Goal: Book appointment/travel/reservation

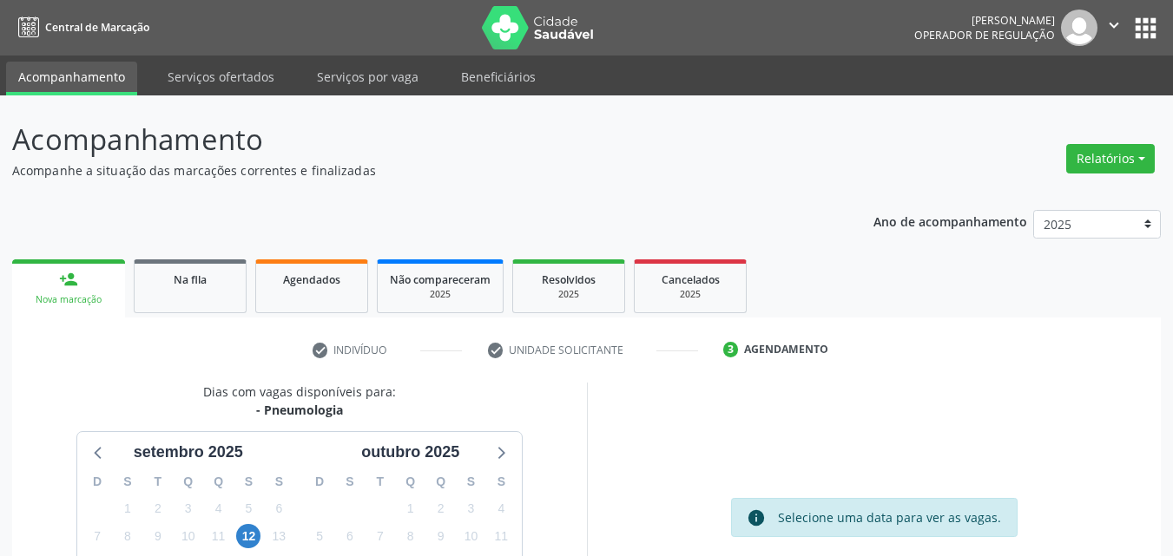
scroll to position [199, 0]
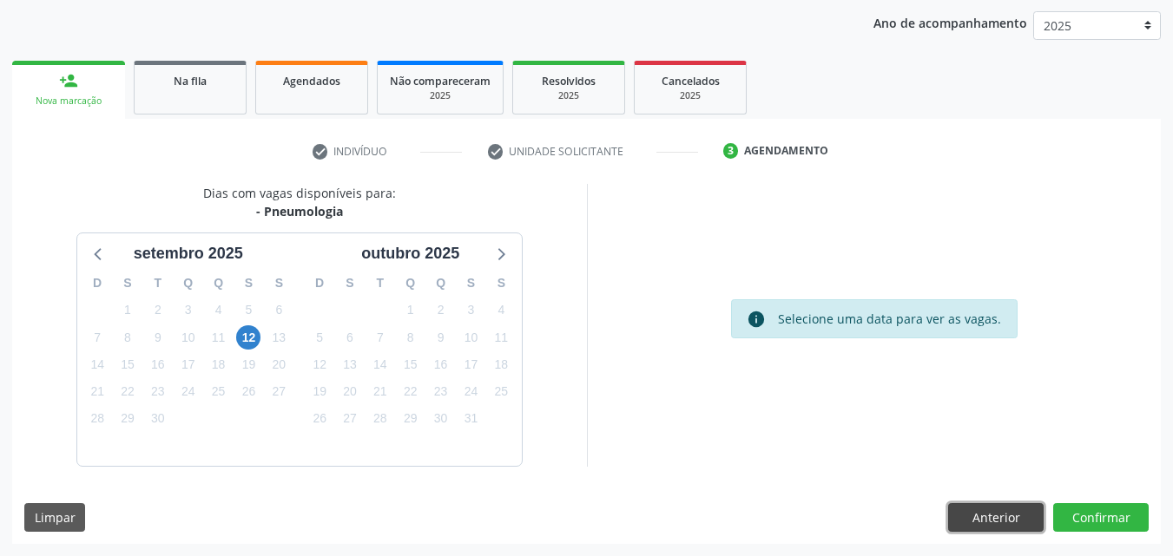
click at [986, 506] on button "Anterior" at bounding box center [995, 518] width 95 height 30
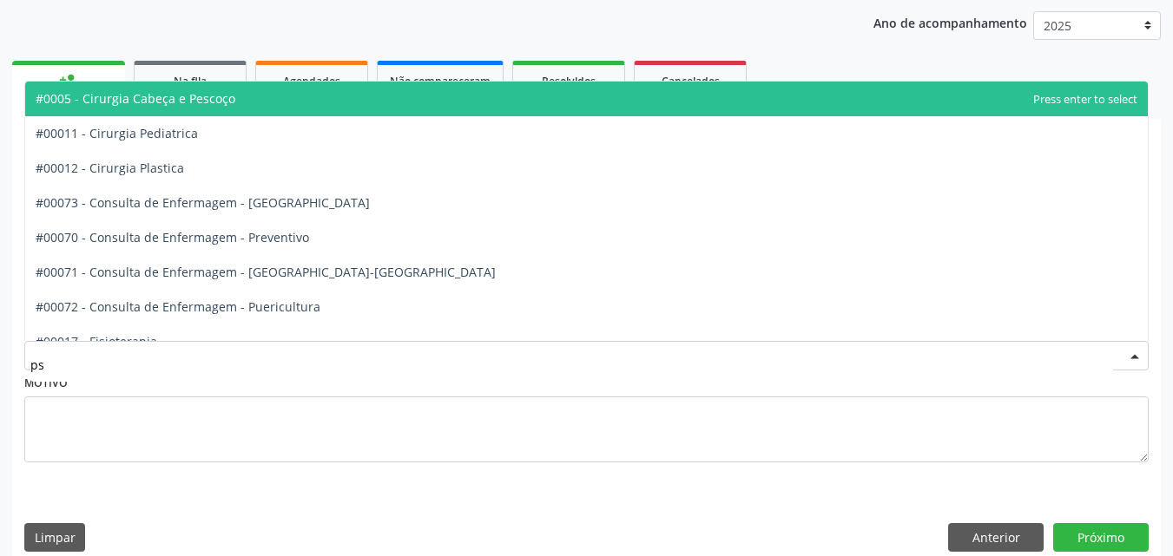
type input "psi"
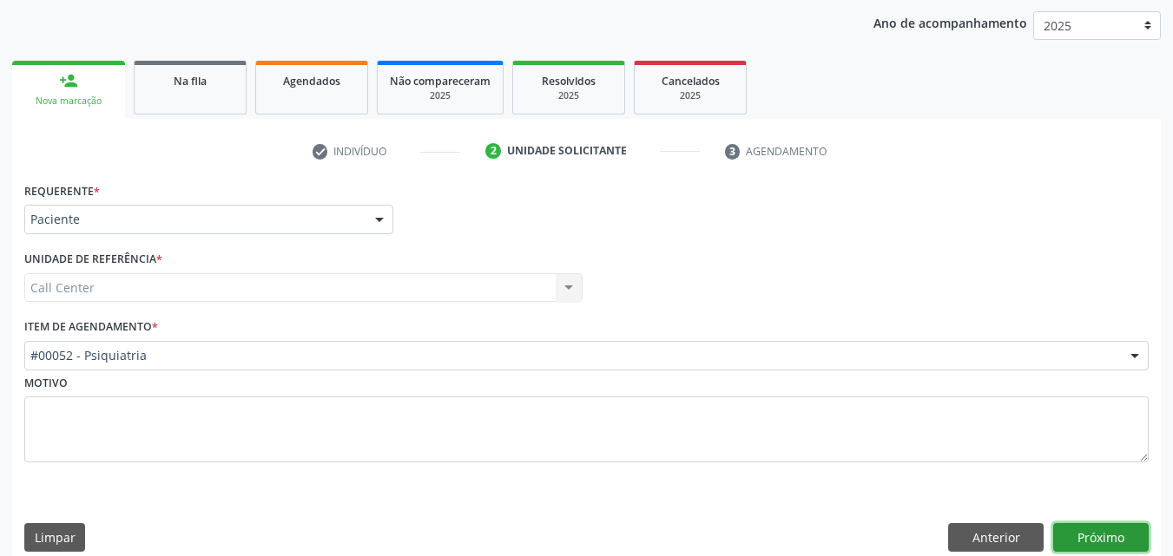
click at [1105, 529] on button "Próximo" at bounding box center [1100, 538] width 95 height 30
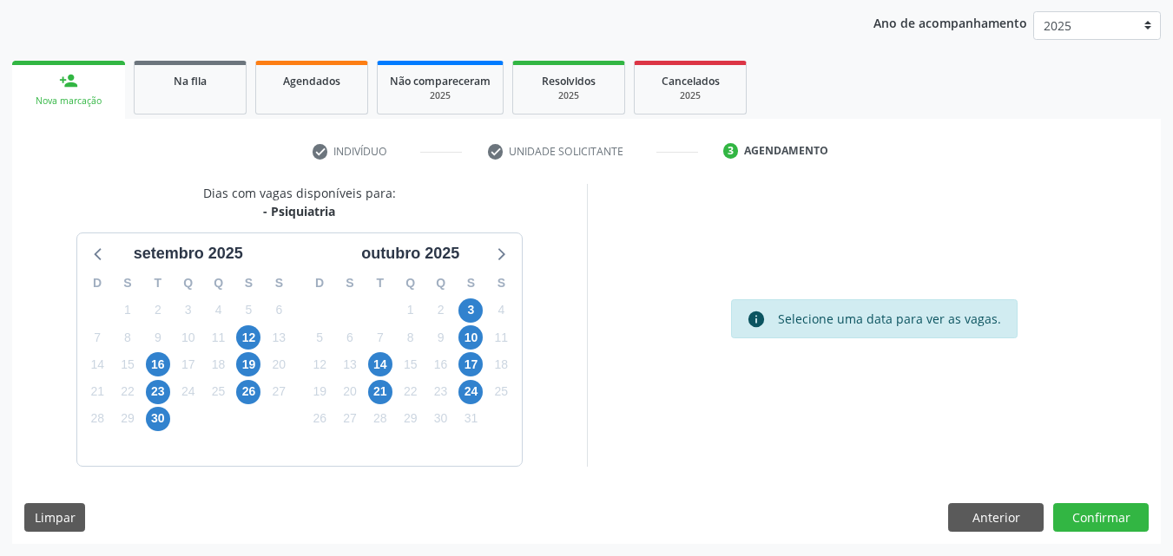
click at [168, 378] on div "23" at bounding box center [158, 391] width 24 height 27
click at [161, 366] on span "16" at bounding box center [158, 364] width 24 height 24
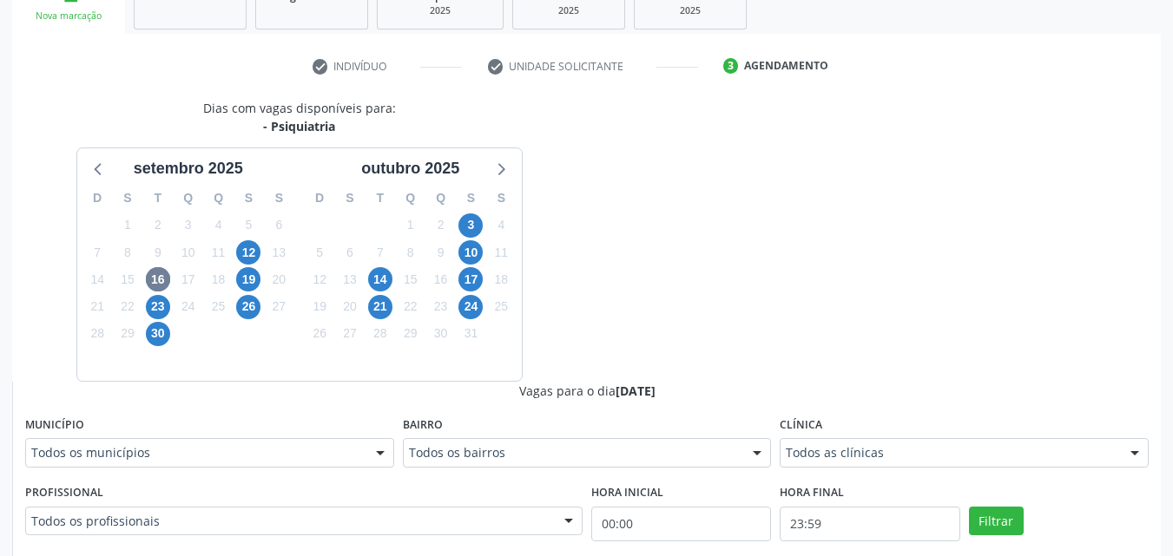
scroll to position [338, 0]
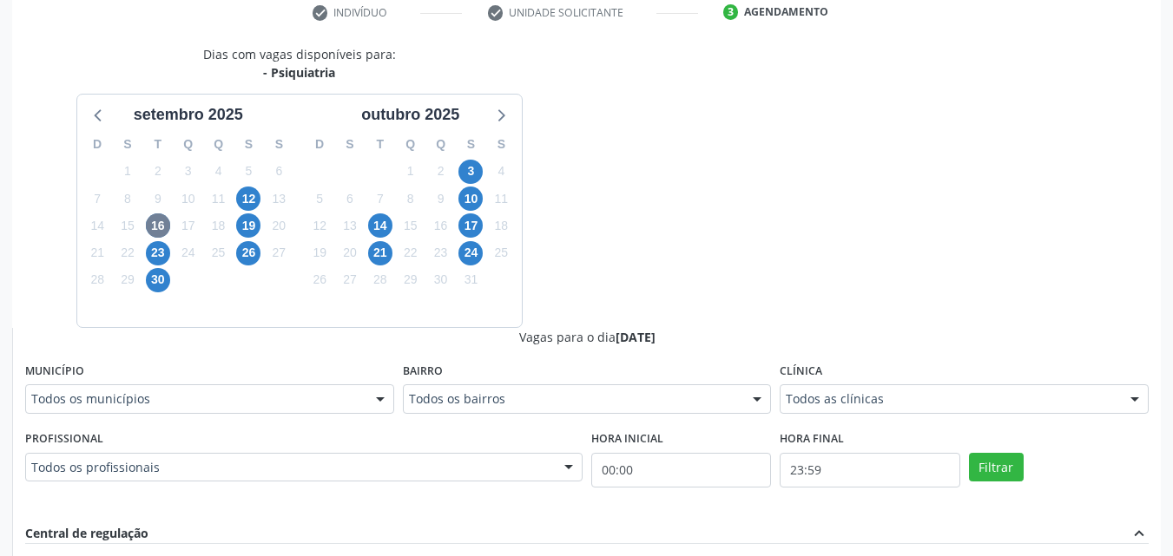
click at [999, 385] on div "Clínica Todos as clínicas Todos as clínicas Central de Saude Mental Nenhum resu…" at bounding box center [963, 386] width 369 height 56
click at [999, 385] on div "Todos as clínicas Todos as clínicas Central de Saude Mental Nenhum resultado en…" at bounding box center [963, 400] width 369 height 30
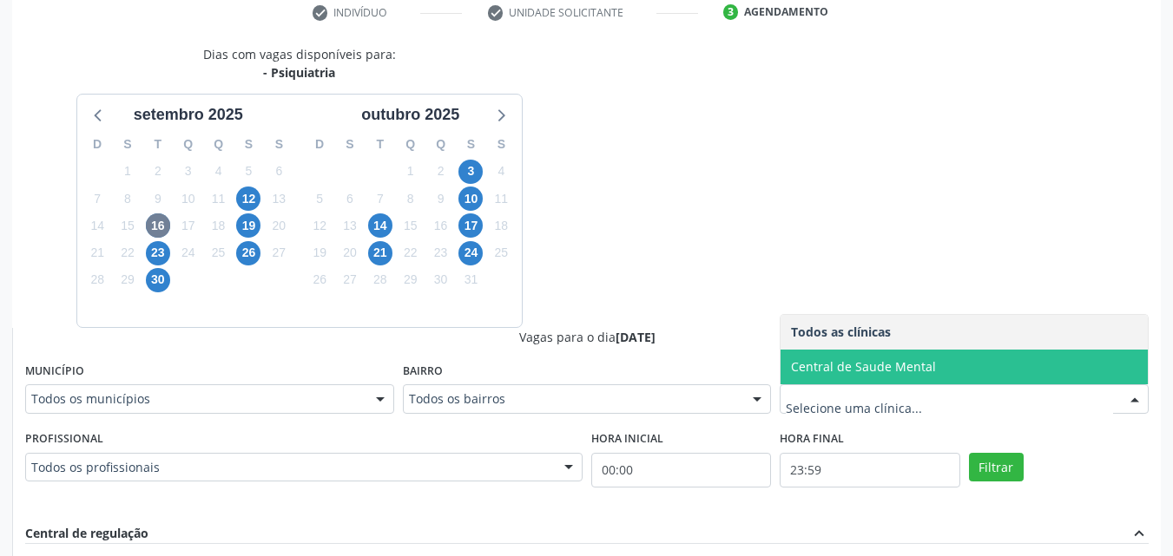
click at [999, 385] on span "Central de Saude Mental" at bounding box center [963, 367] width 367 height 35
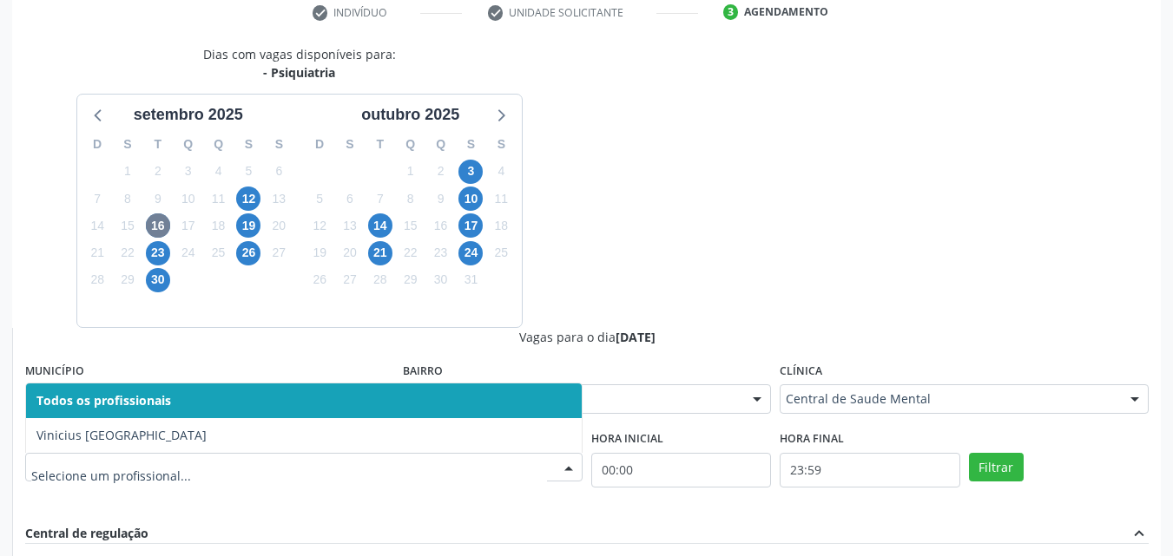
click at [513, 479] on div at bounding box center [303, 468] width 557 height 30
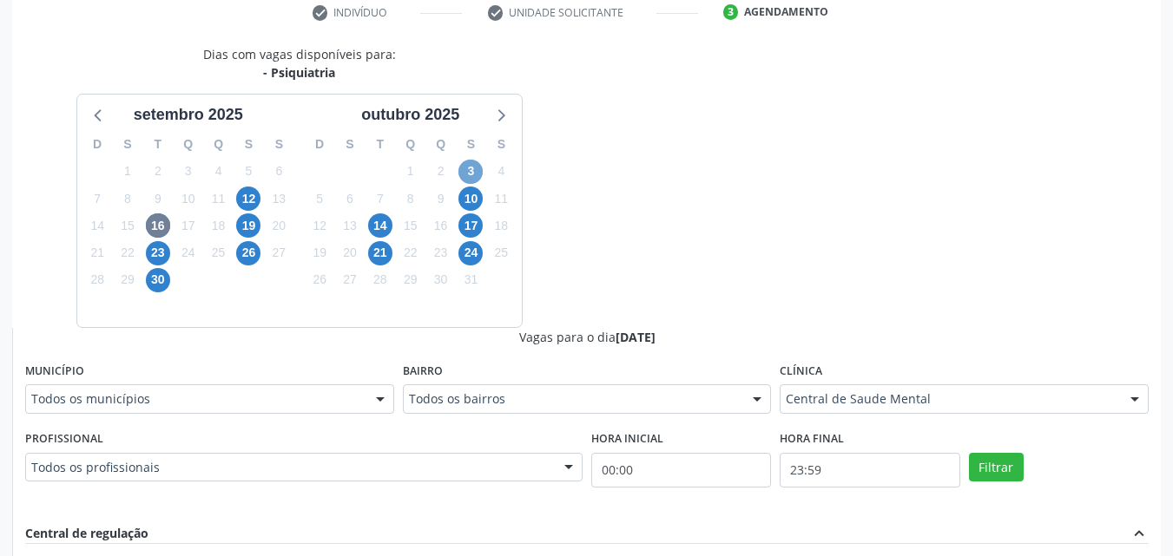
click at [470, 165] on span "3" at bounding box center [470, 172] width 24 height 24
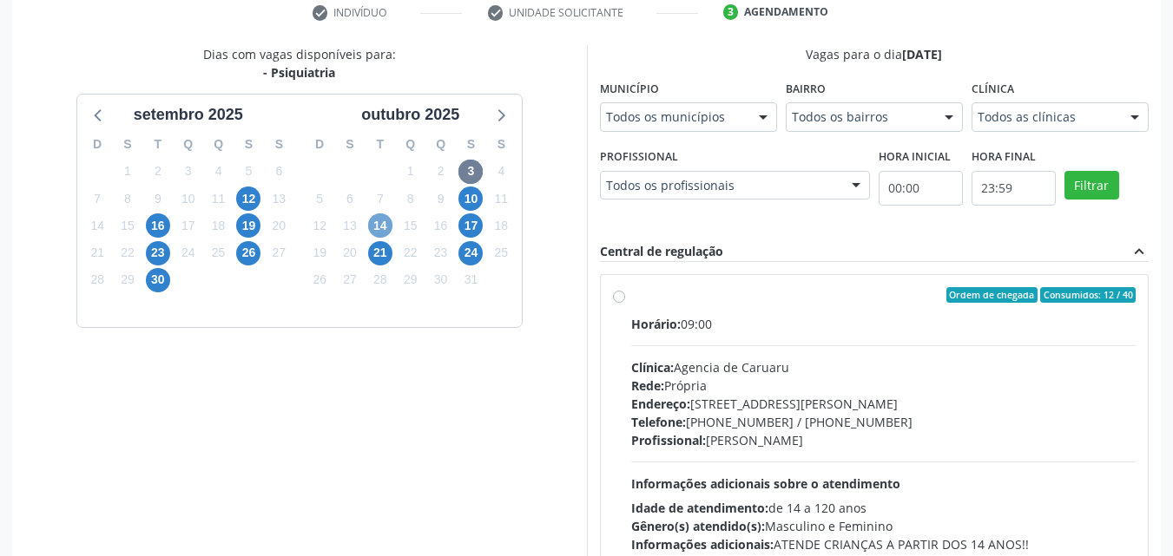
click at [384, 231] on span "14" at bounding box center [380, 226] width 24 height 24
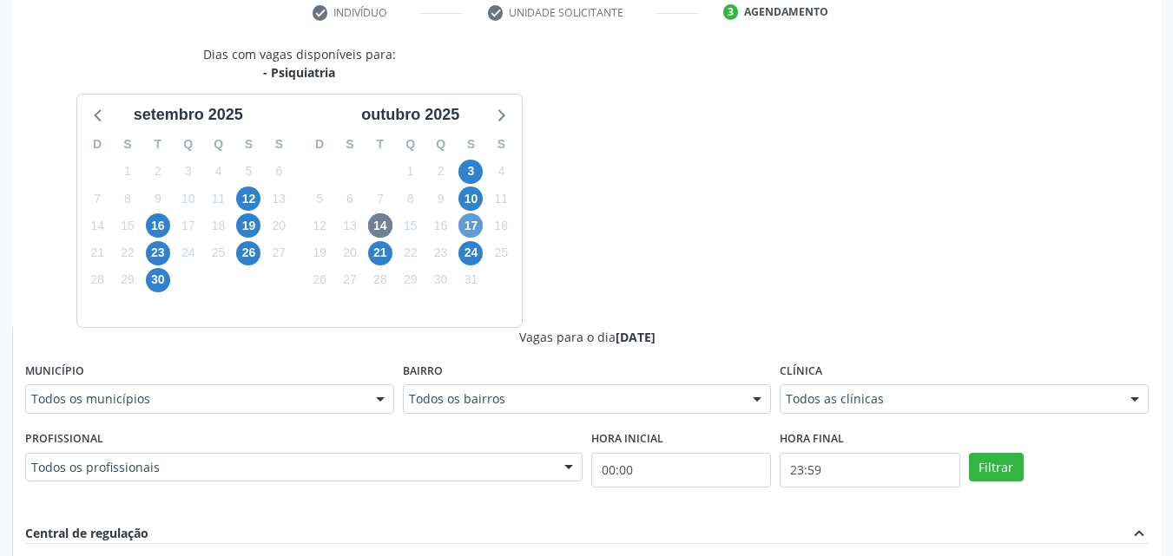
drag, startPoint x: 457, startPoint y: 231, endPoint x: 468, endPoint y: 231, distance: 10.4
click at [468, 231] on div "17" at bounding box center [471, 226] width 30 height 27
click at [468, 231] on span "17" at bounding box center [470, 226] width 24 height 24
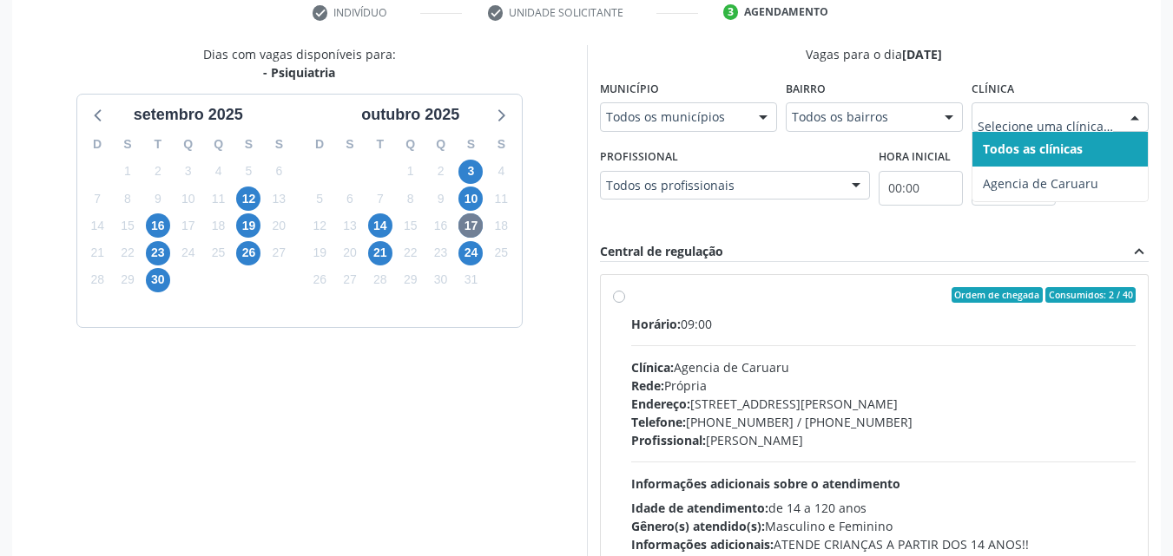
click at [250, 213] on div "19" at bounding box center [248, 226] width 24 height 27
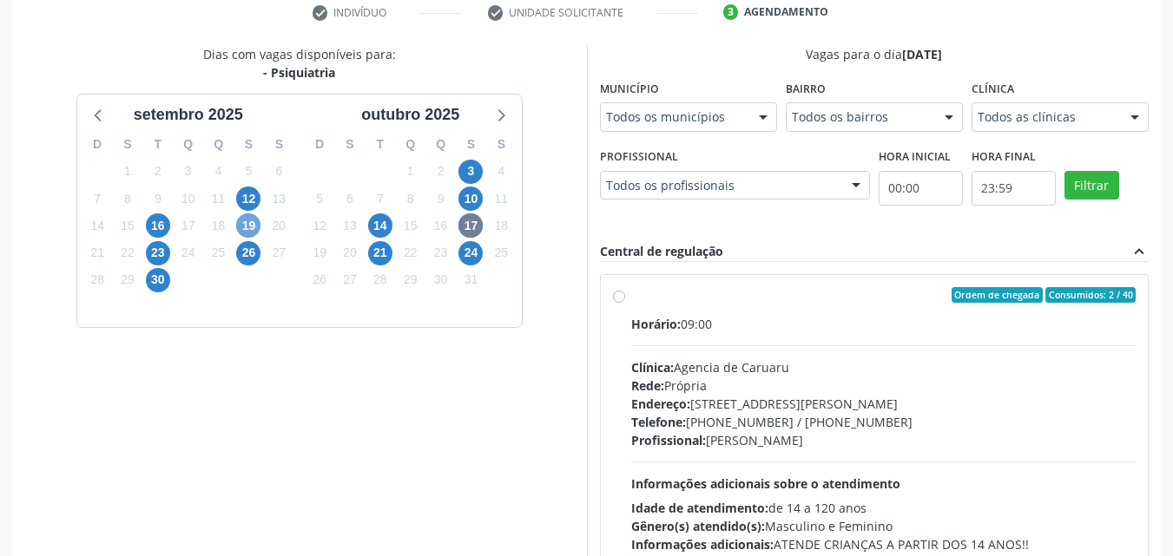
click at [250, 221] on span "19" at bounding box center [248, 226] width 24 height 24
